Goal: Task Accomplishment & Management: Complete application form

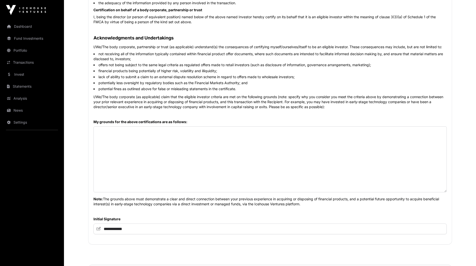
scroll to position [190, 0]
click at [215, 171] on textarea at bounding box center [271, 159] width 354 height 66
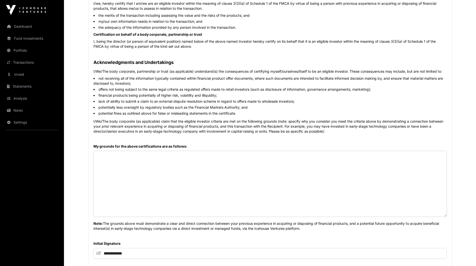
scroll to position [185, 0]
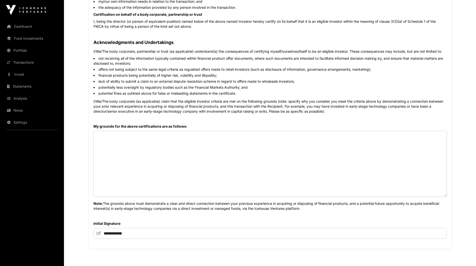
click at [273, 176] on textarea at bounding box center [271, 164] width 354 height 66
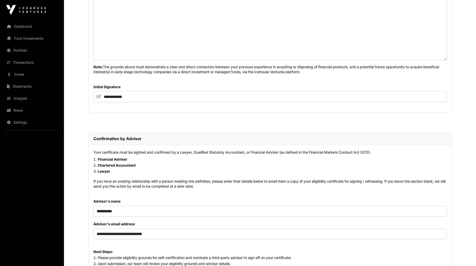
scroll to position [321, 0]
click at [196, 45] on textarea at bounding box center [271, 28] width 354 height 66
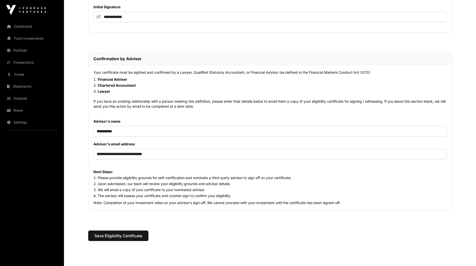
scroll to position [441, 0]
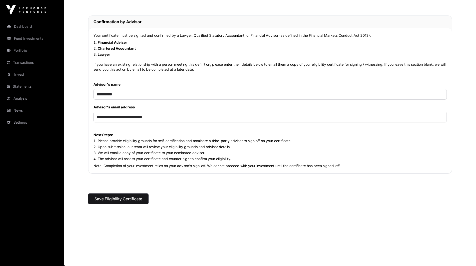
click at [117, 201] on span "Save Eligibility Certificate" at bounding box center [119, 199] width 48 height 6
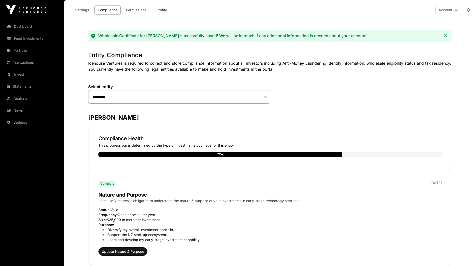
click at [107, 12] on link "Compliance" at bounding box center [108, 10] width 26 height 10
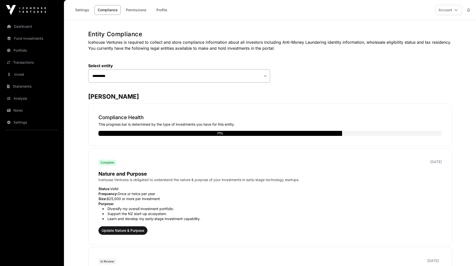
click at [164, 11] on link "Profile" at bounding box center [162, 10] width 20 height 10
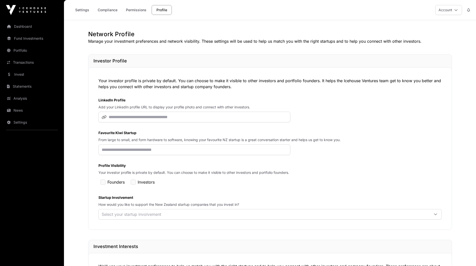
click at [76, 9] on link "Settings" at bounding box center [82, 10] width 21 height 10
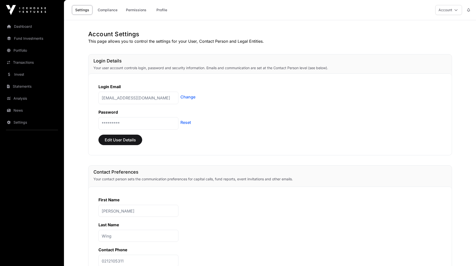
click at [103, 6] on link "Compliance" at bounding box center [108, 10] width 26 height 10
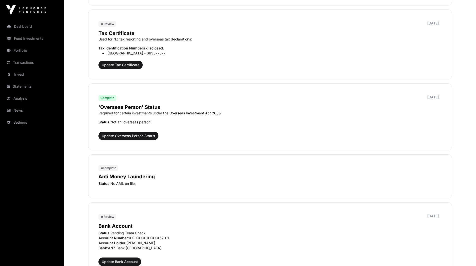
scroll to position [633, 0]
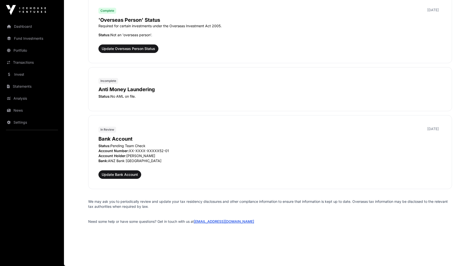
click at [17, 77] on link "Invest" at bounding box center [32, 74] width 56 height 11
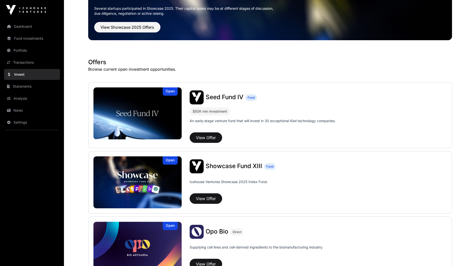
scroll to position [45, 0]
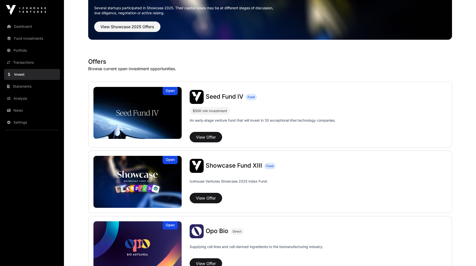
click at [214, 99] on span "Seed Fund IV" at bounding box center [225, 96] width 38 height 7
